Goal: Task Accomplishment & Management: Manage account settings

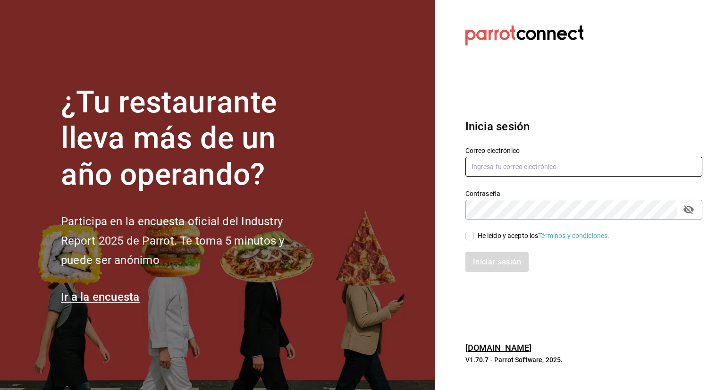
click at [598, 161] on input "text" at bounding box center [583, 167] width 237 height 20
type input "[EMAIL_ADDRESS][DOMAIN_NAME]"
click at [499, 239] on div "He leído y acepto los Términos y condiciones." at bounding box center [544, 236] width 132 height 10
click at [474, 239] on input "He leído y acepto los Términos y condiciones." at bounding box center [469, 236] width 8 height 8
checkbox input "true"
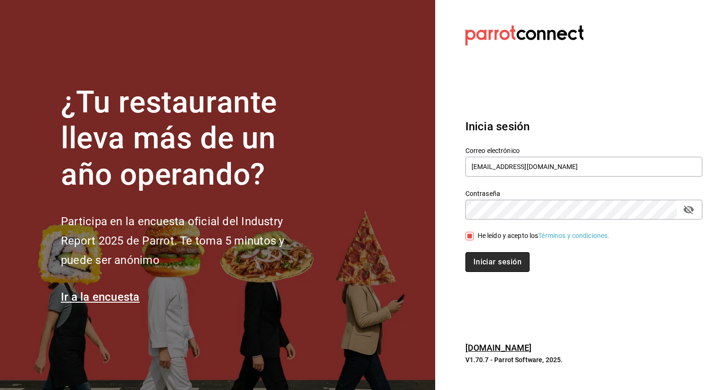
click at [502, 255] on button "Iniciar sesión" at bounding box center [497, 262] width 64 height 20
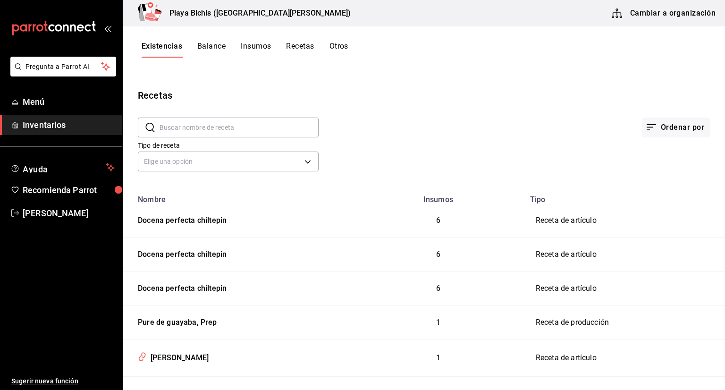
click at [682, 66] on div "Existencias Balance Insumos Recetas Otros" at bounding box center [424, 49] width 602 height 47
click at [633, 17] on button "Cambiar a organización" at bounding box center [664, 13] width 106 height 26
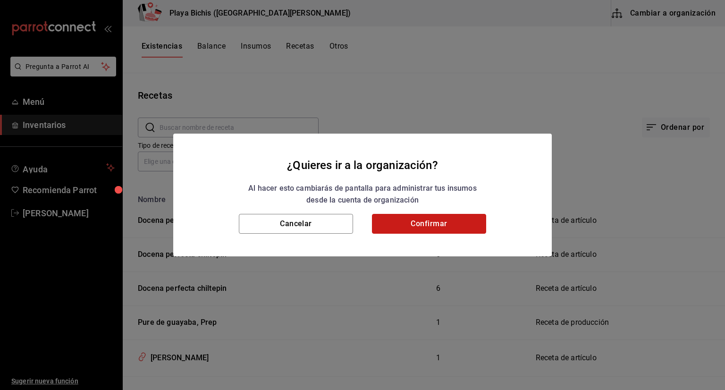
click at [444, 223] on button "Confirmar" at bounding box center [429, 224] width 114 height 20
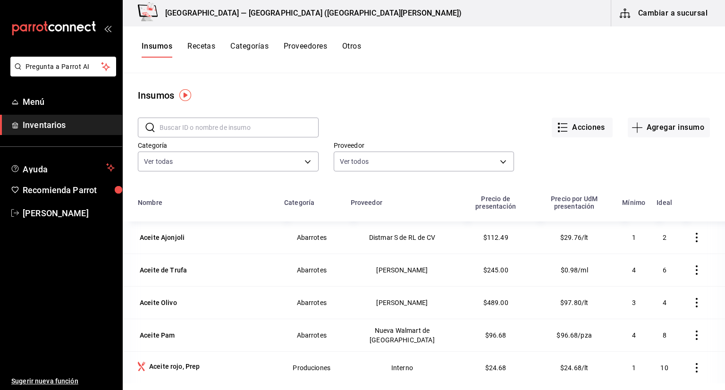
click at [206, 44] on button "Recetas" at bounding box center [201, 50] width 28 height 16
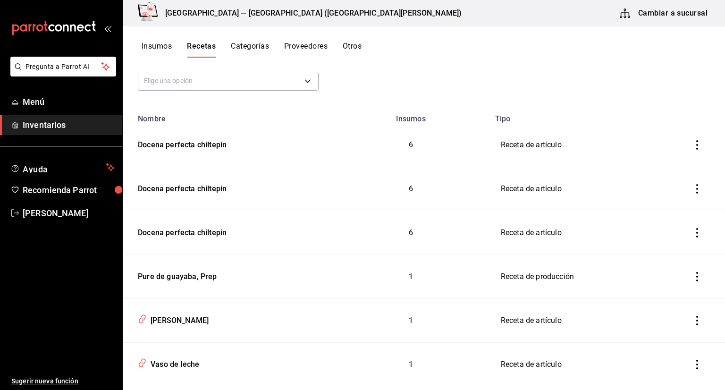
scroll to position [65, 0]
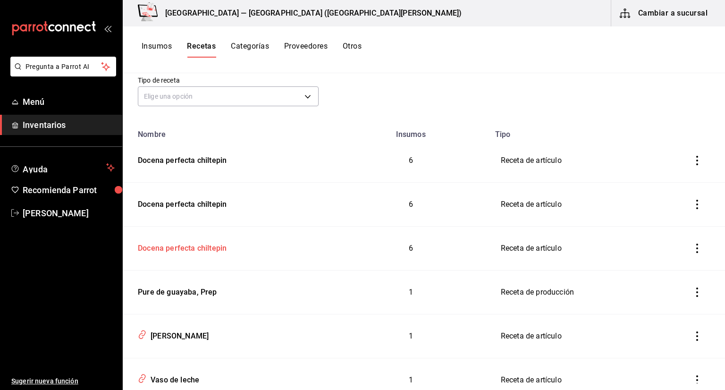
click at [214, 249] on div "Docena perfecta chiltepin" at bounding box center [180, 246] width 93 height 15
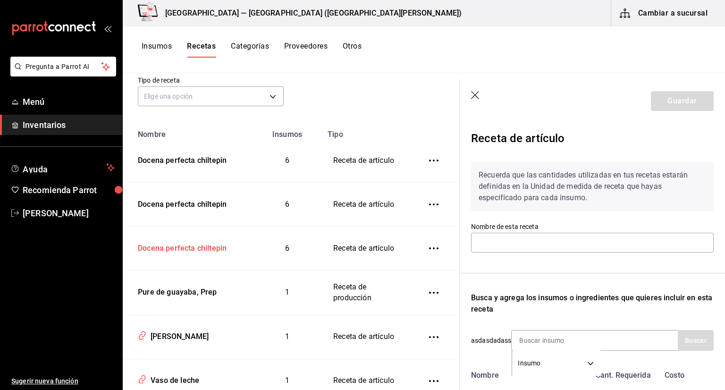
type input "Docena perfecta chiltepin"
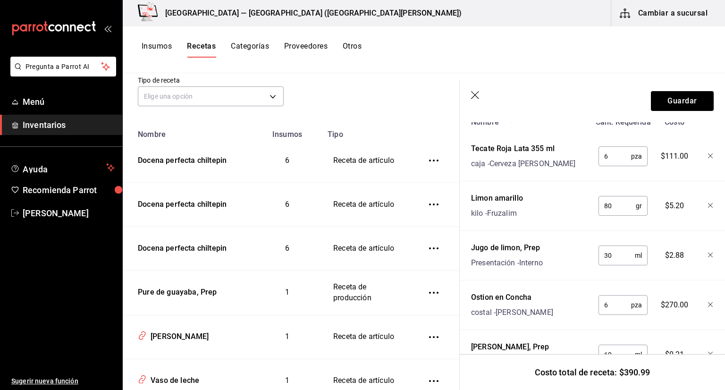
scroll to position [254, 0]
click at [474, 98] on icon "button" at bounding box center [475, 95] width 9 height 9
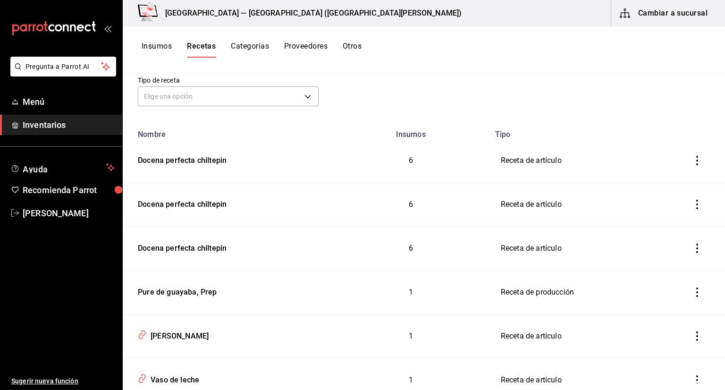
click at [692, 161] on icon "inventoriesTable" at bounding box center [696, 160] width 9 height 9
click at [679, 181] on li "Eliminar" at bounding box center [660, 173] width 79 height 26
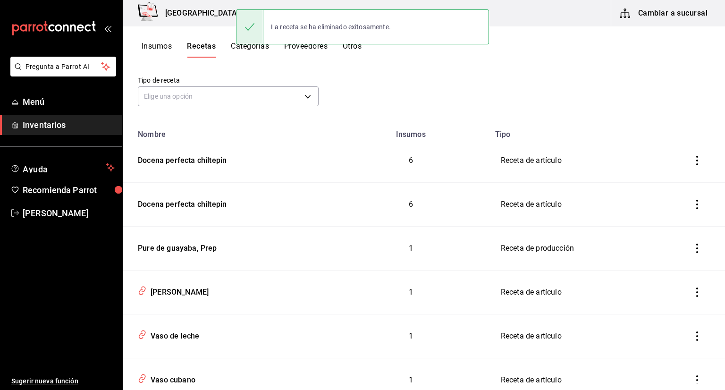
click at [692, 163] on icon "inventoriesTable" at bounding box center [696, 160] width 9 height 9
click at [678, 180] on li "Eliminar" at bounding box center [660, 173] width 79 height 26
